Goal: Check status: Check status

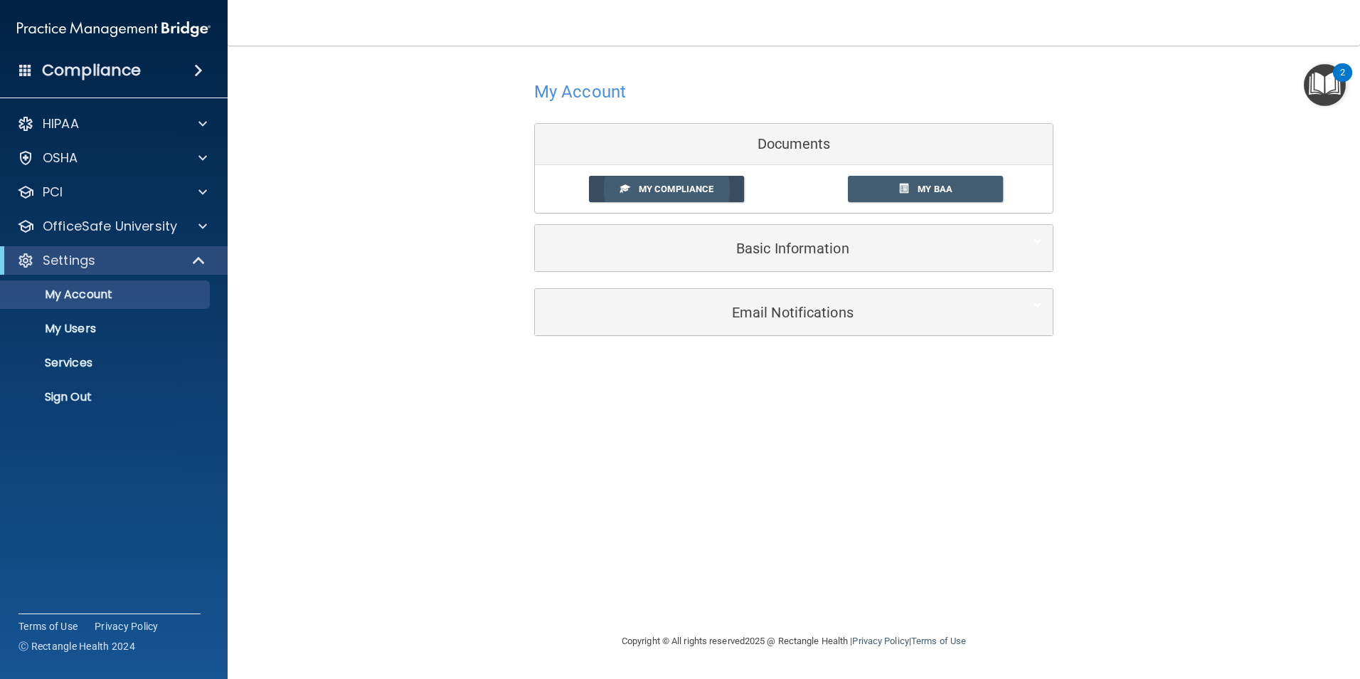
click at [679, 191] on span "My Compliance" at bounding box center [676, 189] width 75 height 11
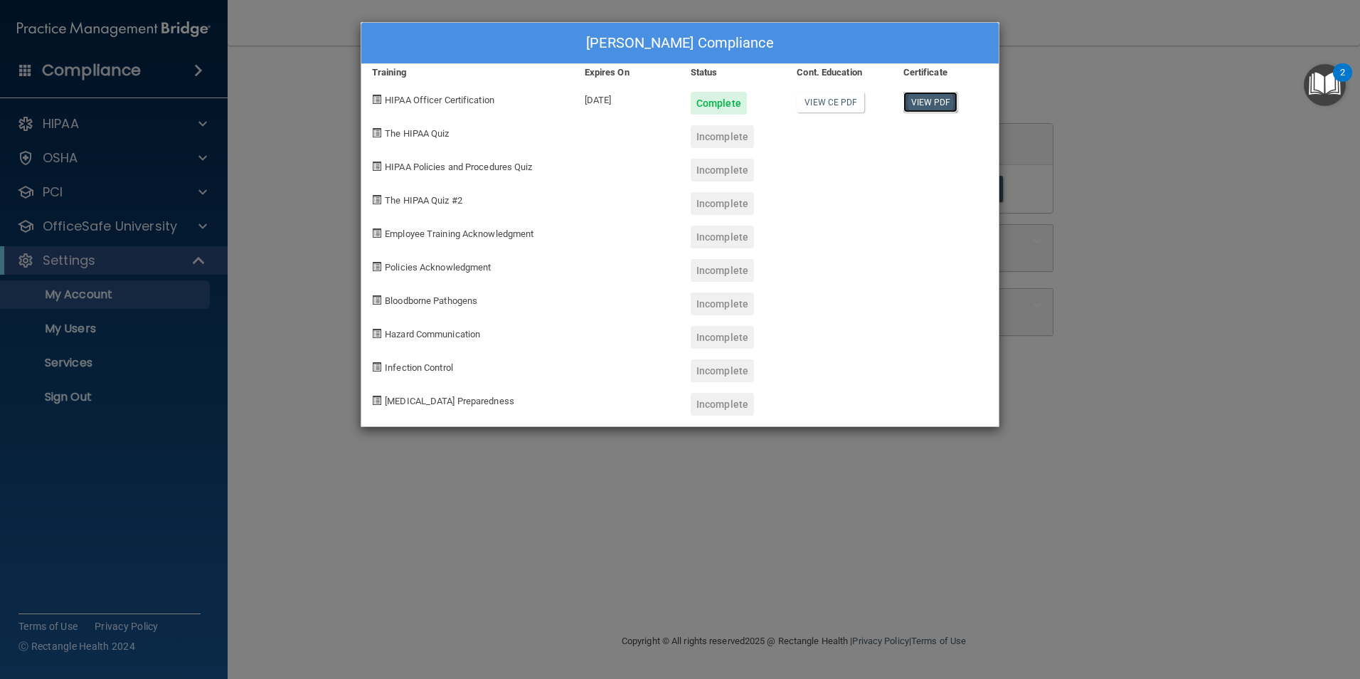
click at [931, 100] on link "View PDF" at bounding box center [930, 102] width 55 height 21
click at [836, 102] on link "View CE PDF" at bounding box center [831, 102] width 68 height 21
click at [1205, 154] on div "[PERSON_NAME] Compliance Training Expires On Status Cont. Education Certificate…" at bounding box center [680, 339] width 1360 height 679
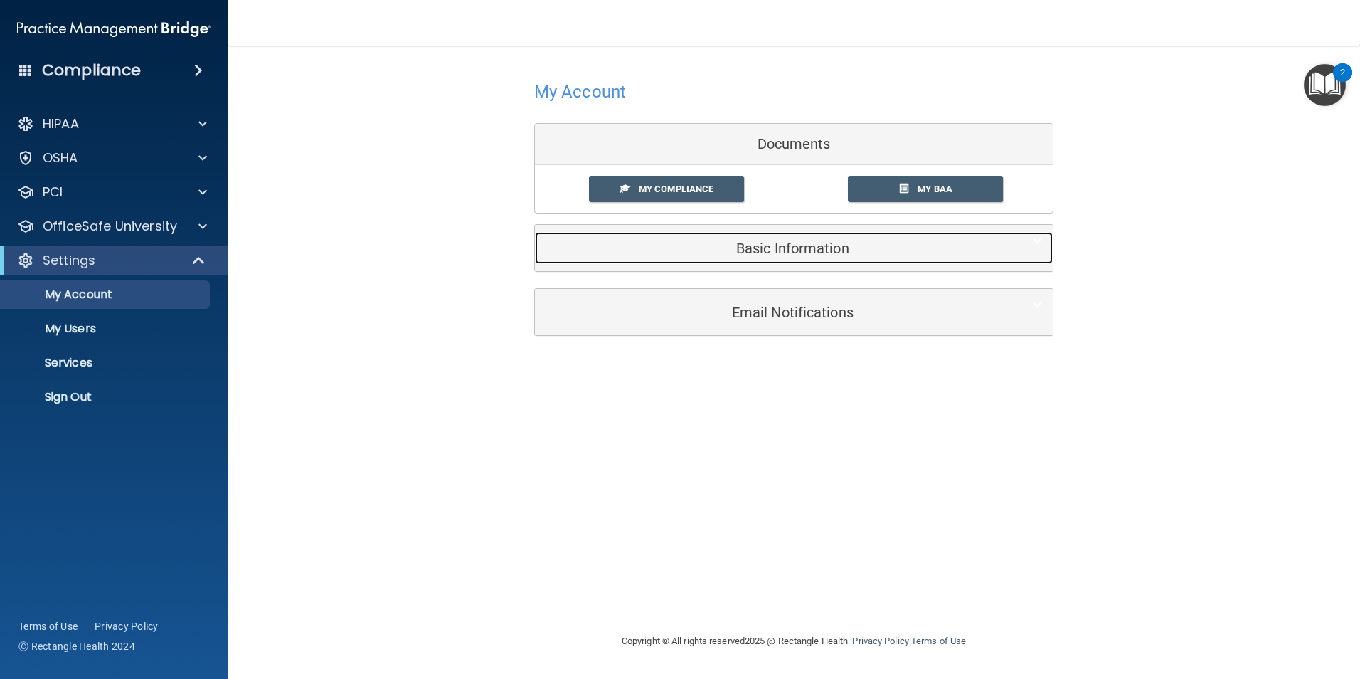
click at [788, 258] on div "Basic Information" at bounding box center [772, 248] width 474 height 32
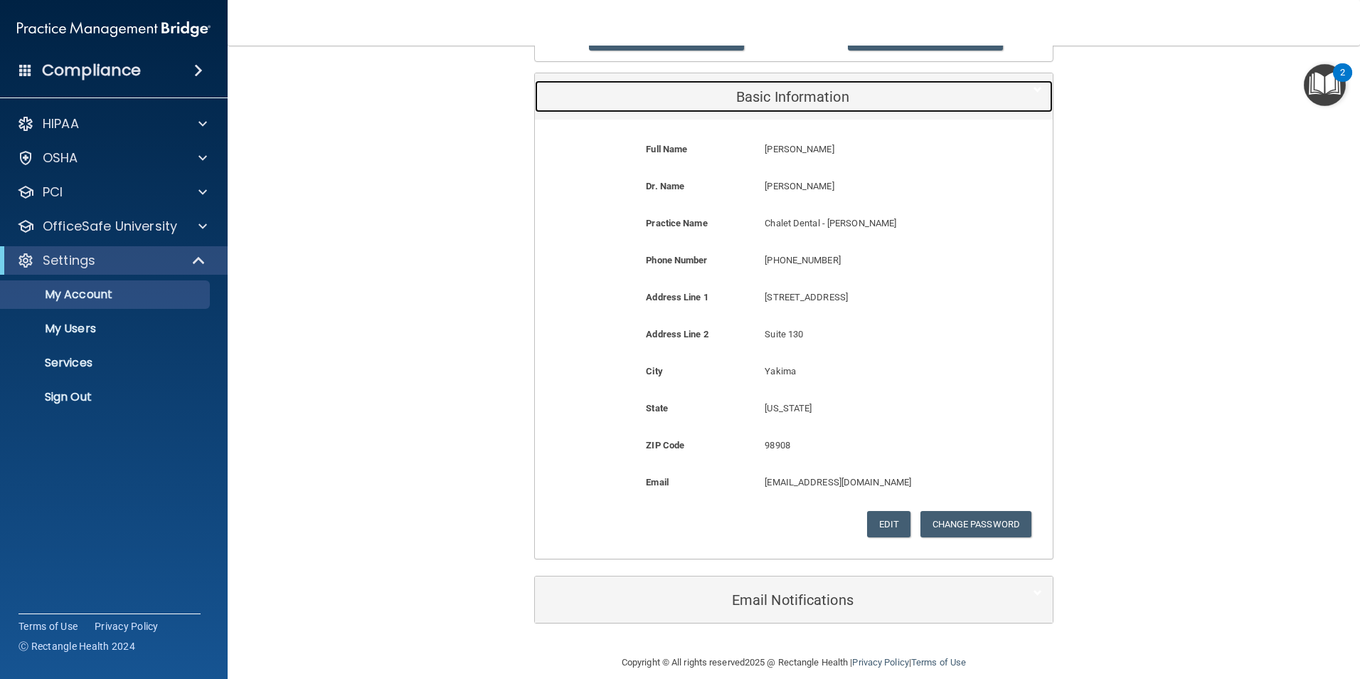
scroll to position [169, 0]
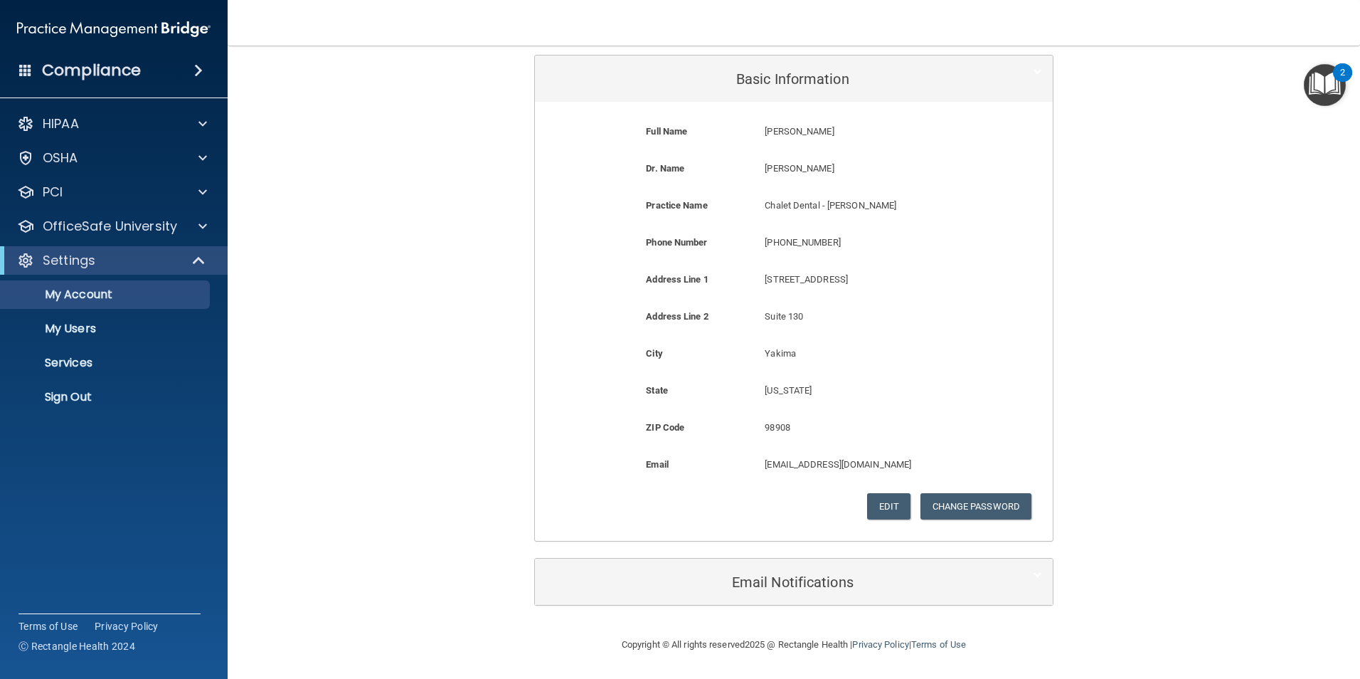
click at [476, 166] on div "My Account Documents My Compliance My Compliance My BAA Basic Information Full …" at bounding box center [794, 255] width 1076 height 731
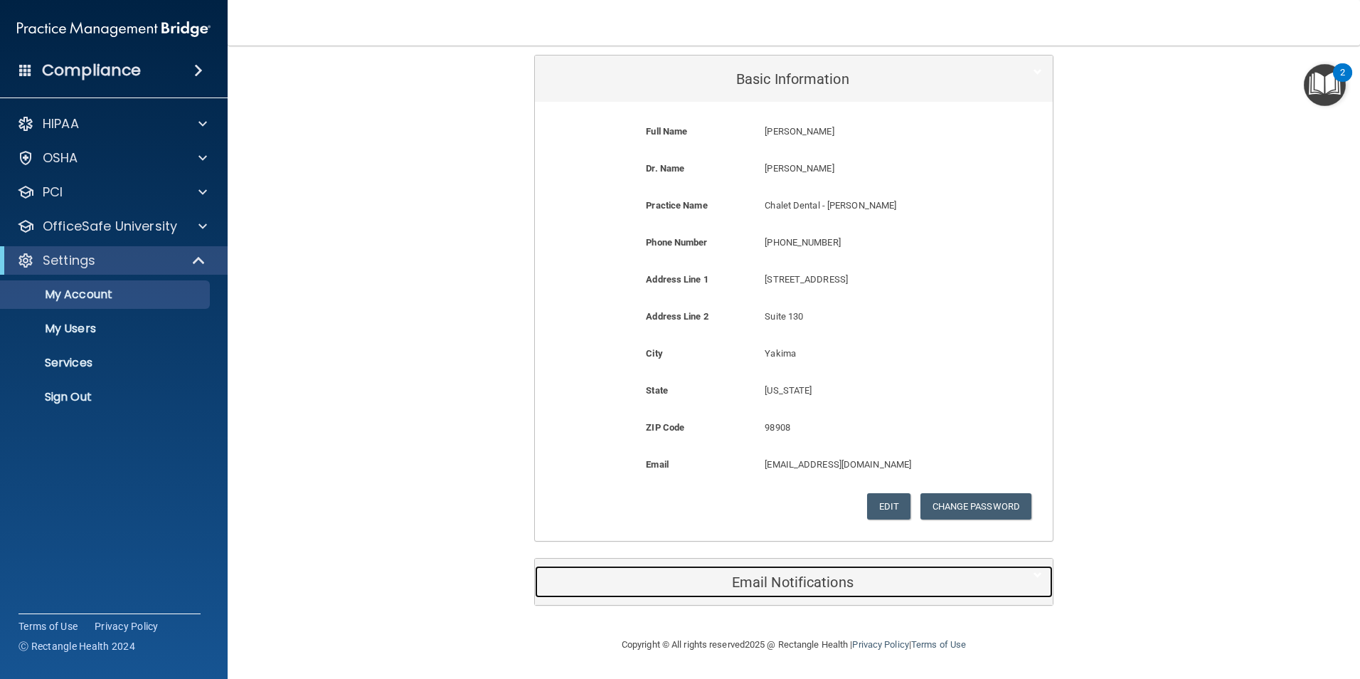
click at [782, 585] on h5 "Email Notifications" at bounding box center [772, 582] width 453 height 16
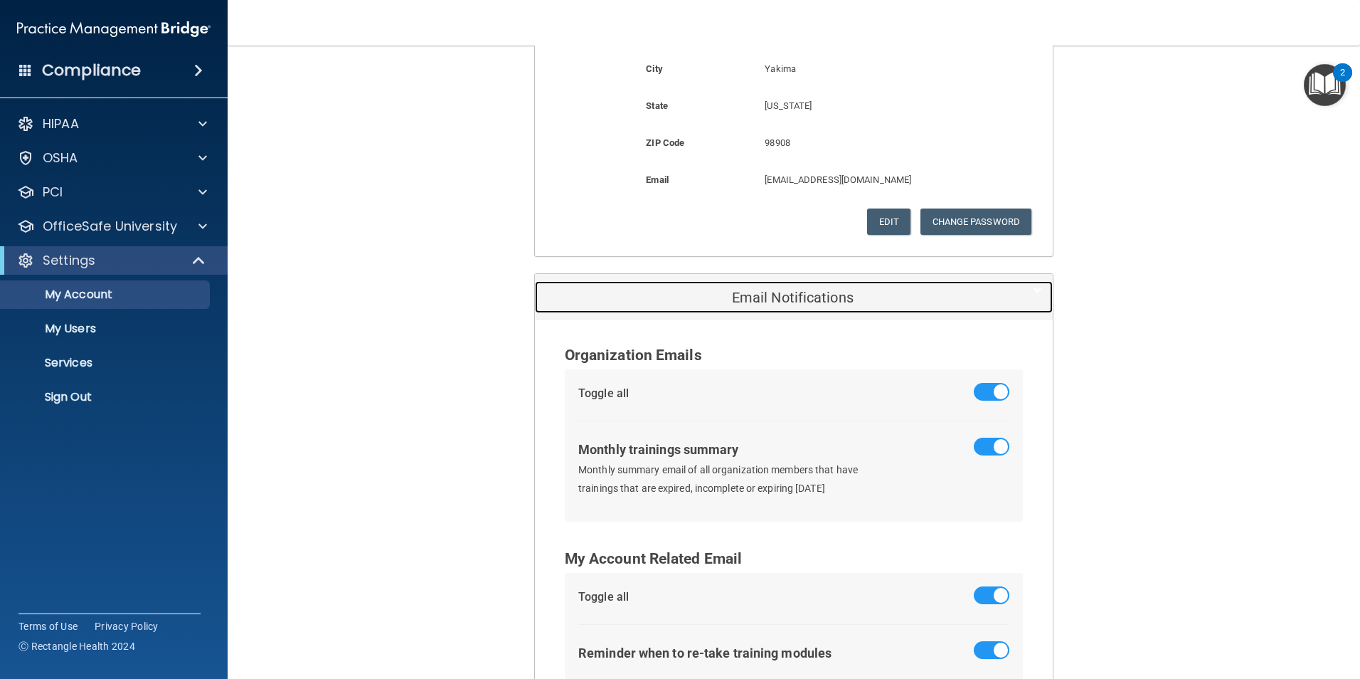
scroll to position [549, 0]
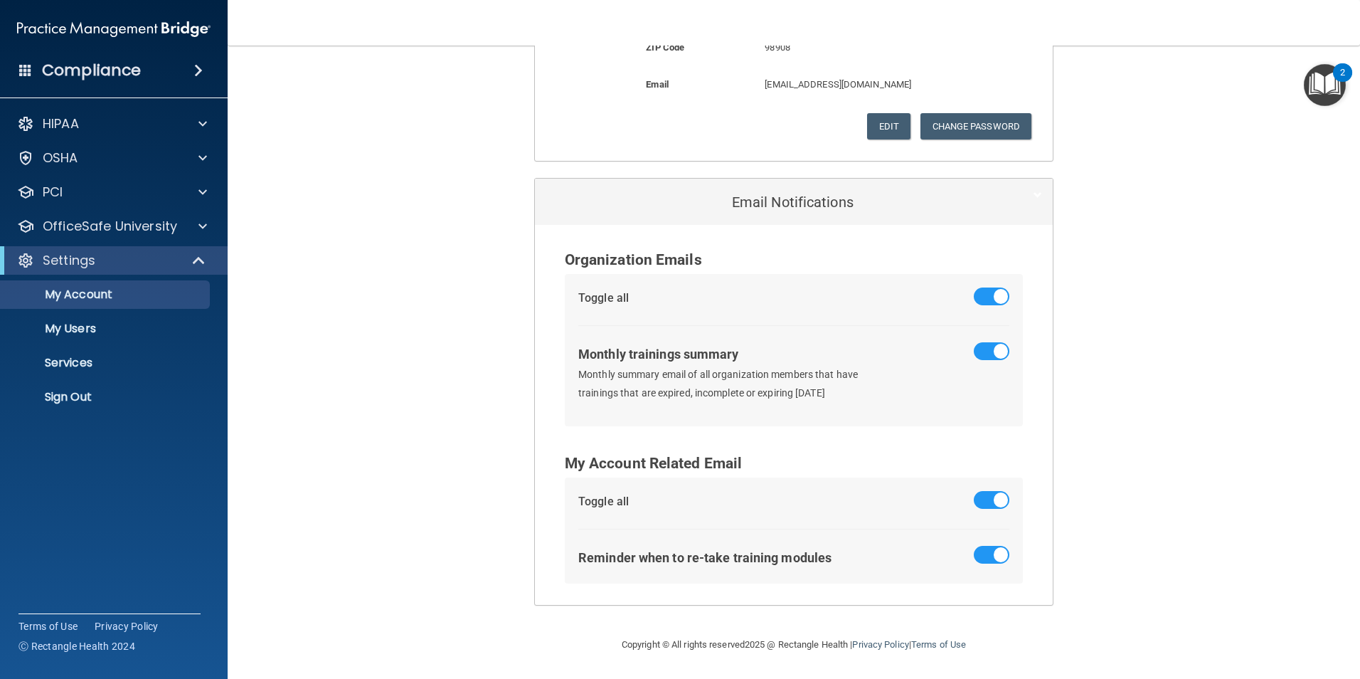
click at [337, 216] on div "My Account Documents My Compliance My Compliance My BAA Basic Information Full …" at bounding box center [794, 66] width 1076 height 1111
click at [65, 123] on p "HIPAA" at bounding box center [61, 123] width 36 height 17
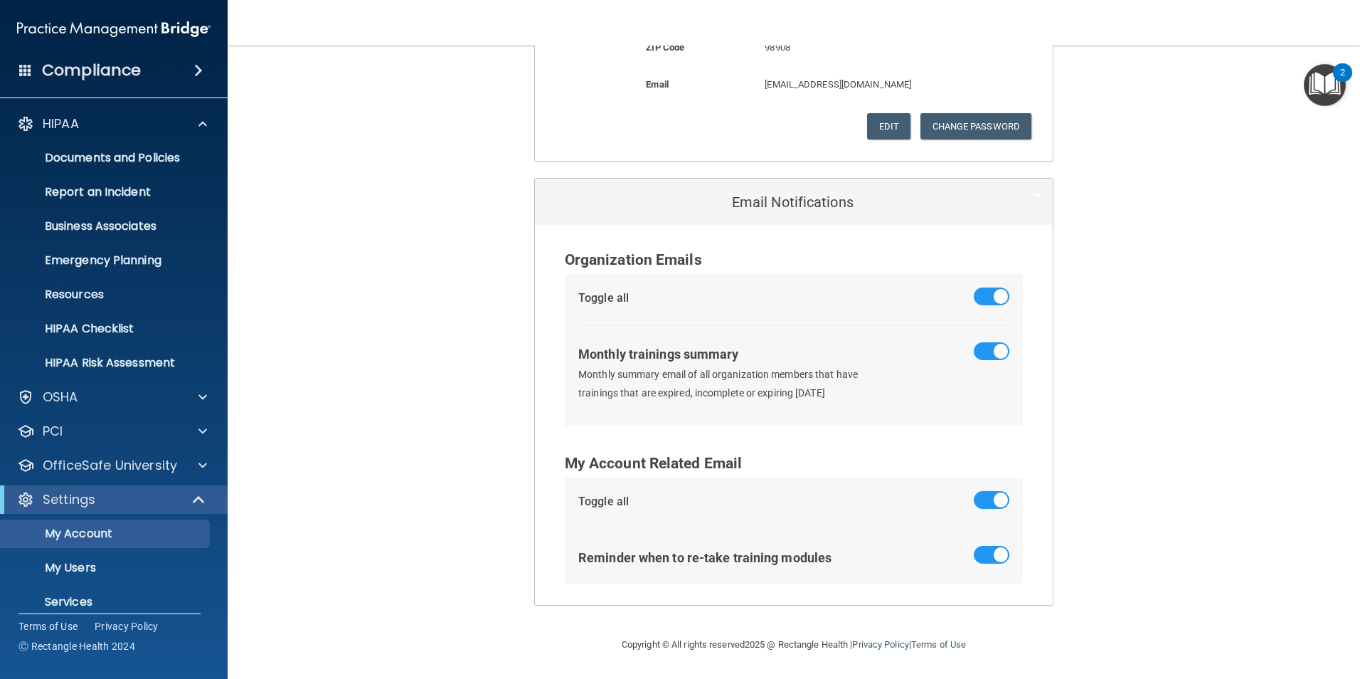
click at [460, 174] on div "My Account Documents My Compliance My Compliance My BAA Basic Information Full …" at bounding box center [794, 66] width 1076 height 1111
click at [199, 71] on span at bounding box center [198, 70] width 9 height 17
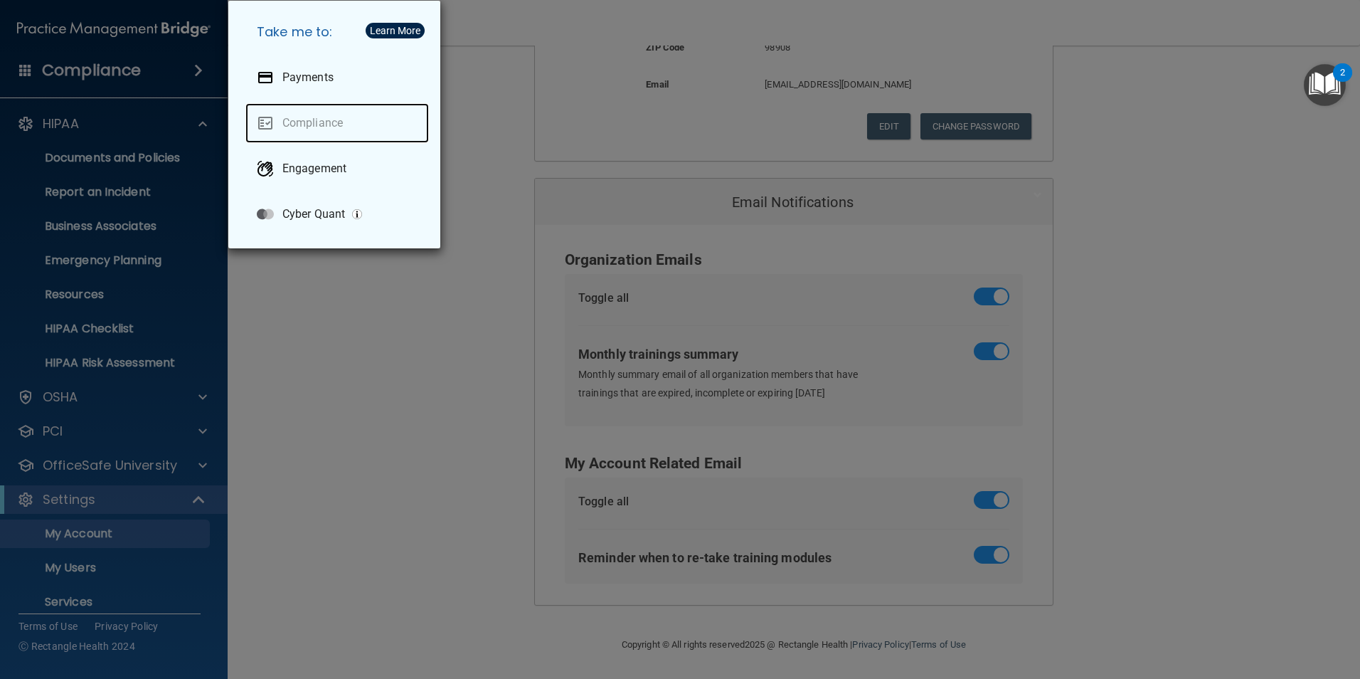
click at [331, 120] on link "Compliance" at bounding box center [337, 123] width 184 height 40
click at [319, 128] on link "Compliance" at bounding box center [337, 123] width 184 height 40
click at [518, 80] on div "Take me to: Payments Compliance Engagement Cyber Quant" at bounding box center [680, 339] width 1360 height 679
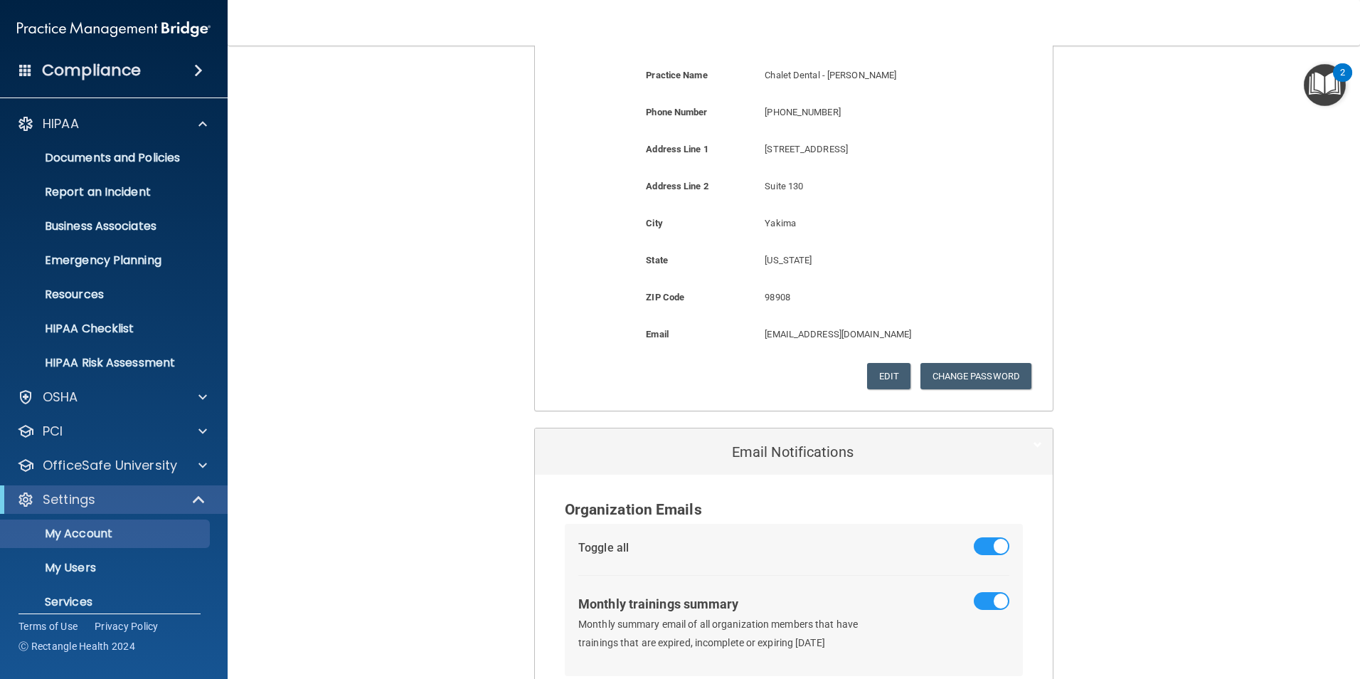
scroll to position [0, 0]
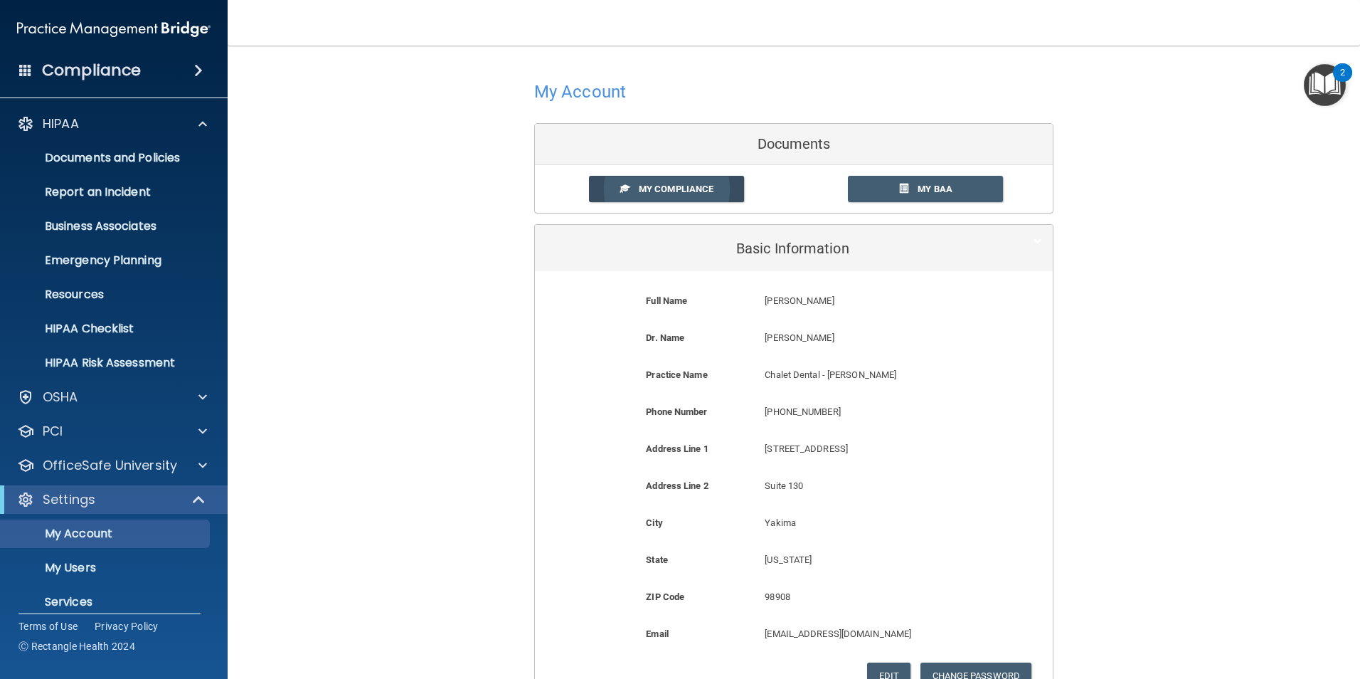
click at [676, 185] on span "My Compliance" at bounding box center [676, 189] width 75 height 11
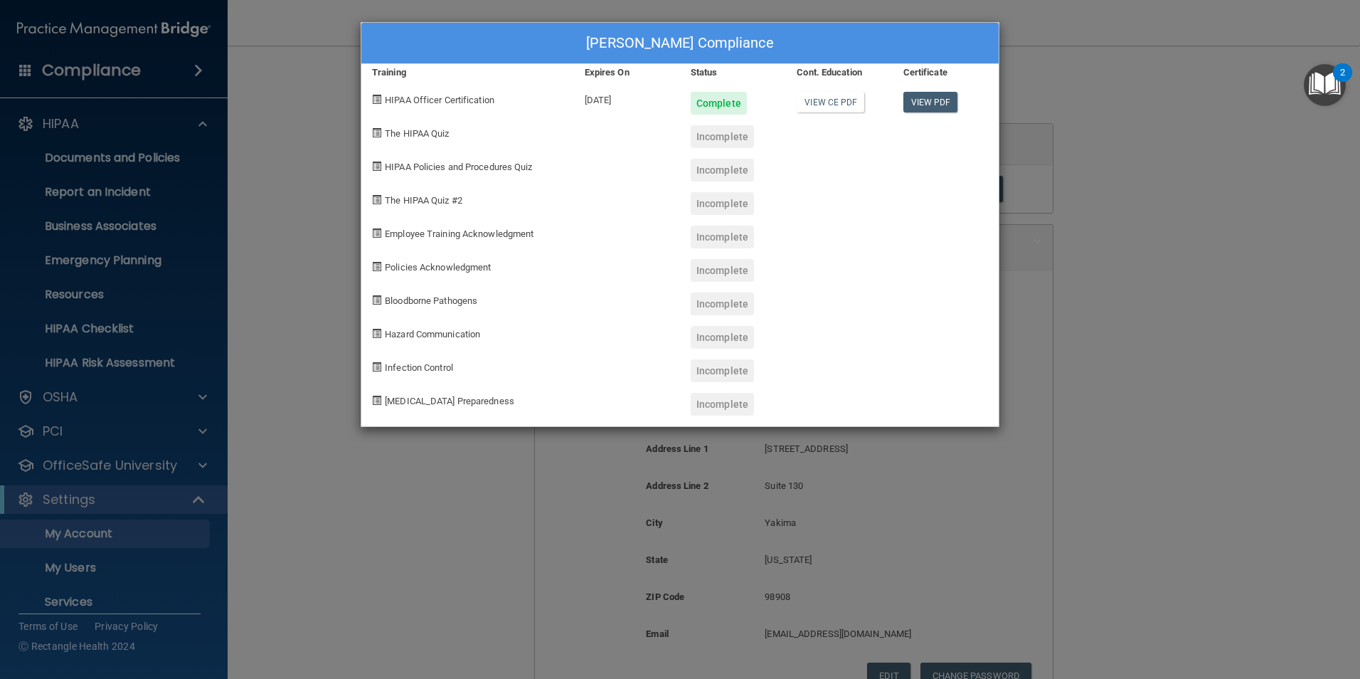
click at [410, 132] on span "The HIPAA Quiz" at bounding box center [417, 133] width 64 height 11
click at [408, 131] on span "The HIPAA Quiz" at bounding box center [417, 133] width 64 height 11
click at [409, 131] on span "The HIPAA Quiz" at bounding box center [417, 133] width 64 height 11
drag, startPoint x: 409, startPoint y: 131, endPoint x: 448, endPoint y: 135, distance: 39.4
click at [448, 135] on span "The HIPAA Quiz" at bounding box center [417, 133] width 64 height 11
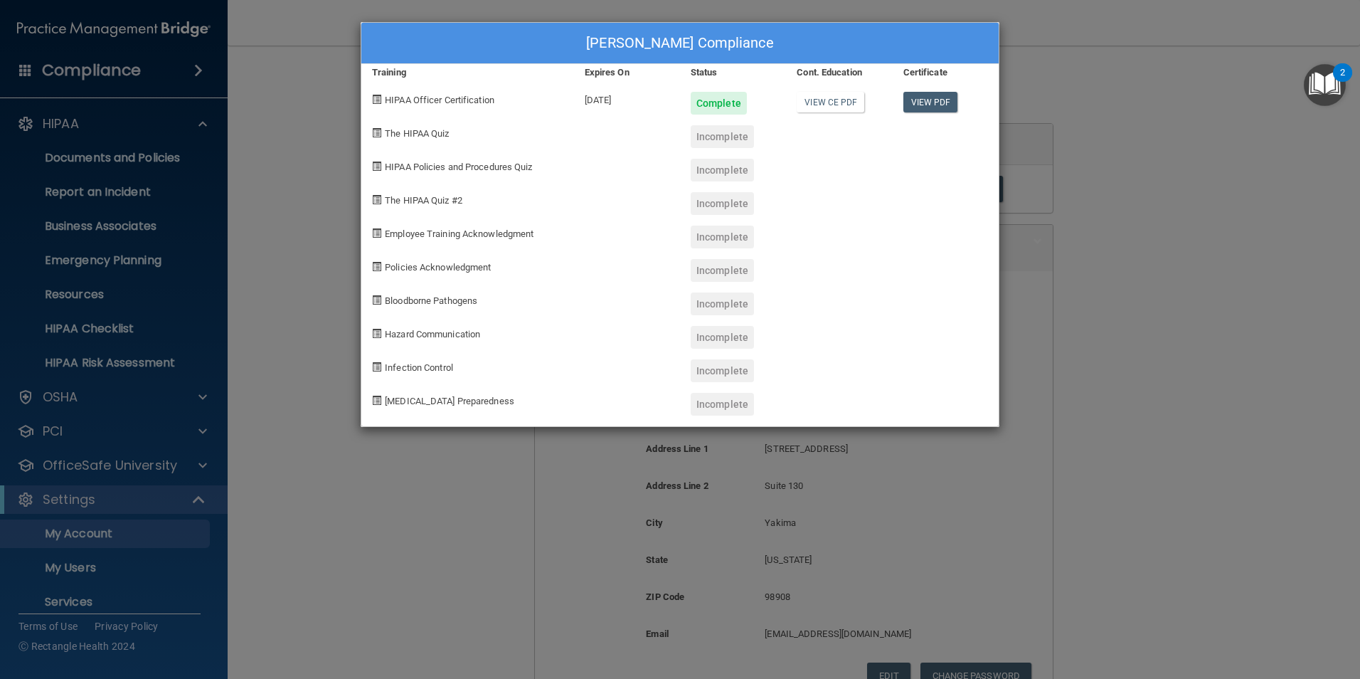
click at [317, 249] on div "[PERSON_NAME] Compliance Training Expires On Status Cont. Education Certificate…" at bounding box center [680, 339] width 1360 height 679
